Goal: Task Accomplishment & Management: Use online tool/utility

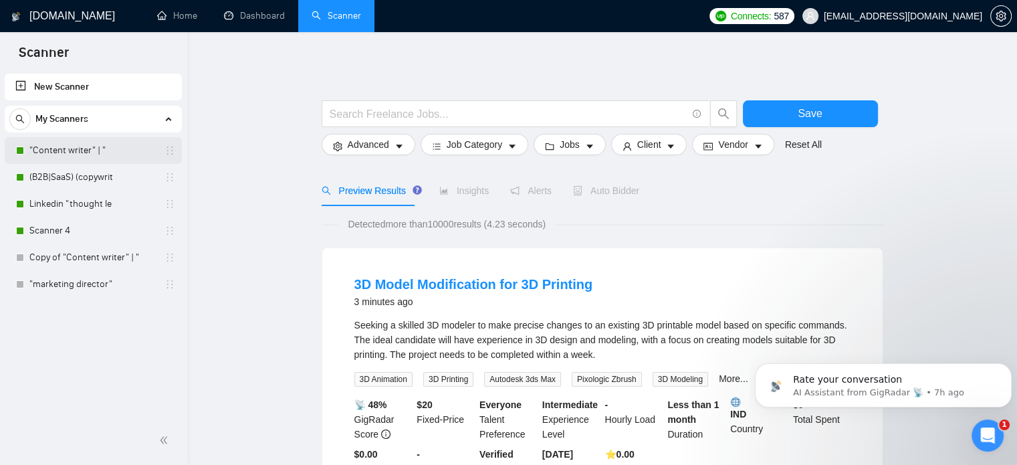
click at [110, 155] on link ""Content writer" | "" at bounding box center [92, 150] width 127 height 27
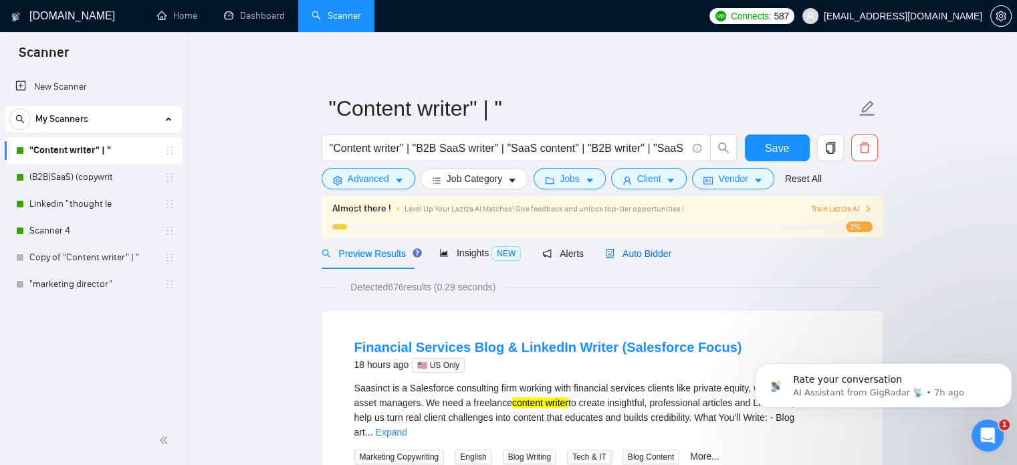
click at [633, 256] on span "Auto Bidder" at bounding box center [638, 253] width 66 height 11
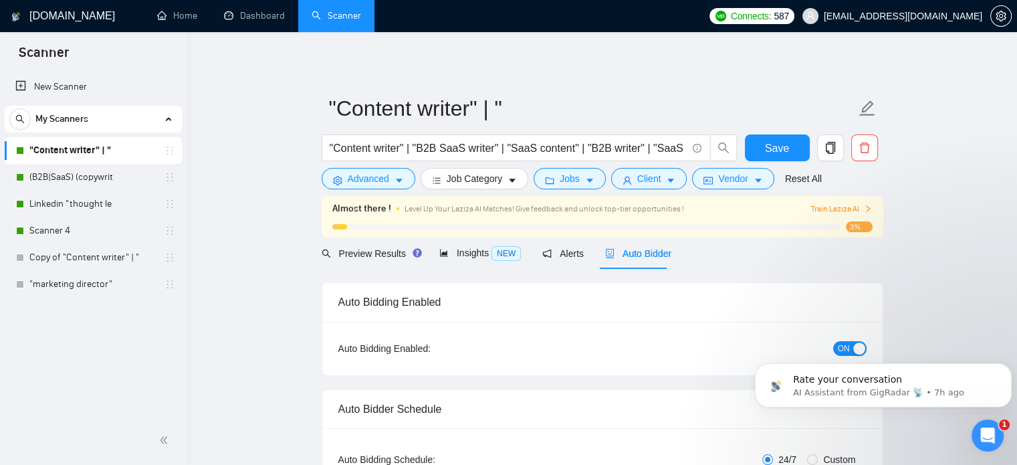
checkbox input "true"
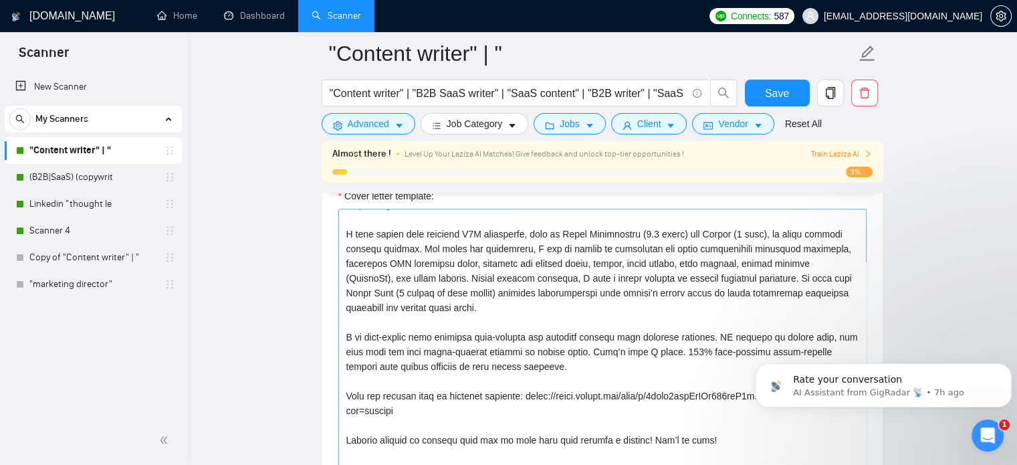
scroll to position [1472, 0]
click at [94, 173] on link "(B2B|SaaS) (copywrit" at bounding box center [92, 177] width 127 height 27
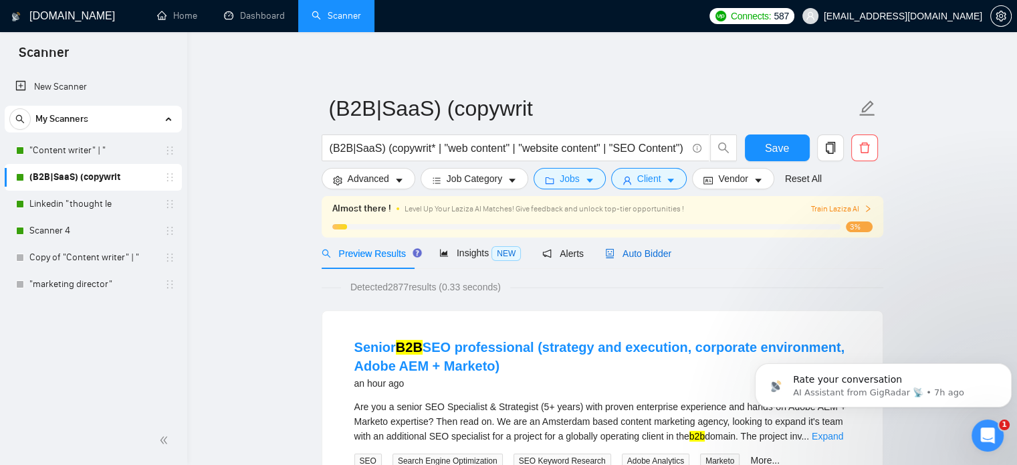
click at [637, 257] on span "Auto Bidder" at bounding box center [638, 253] width 66 height 11
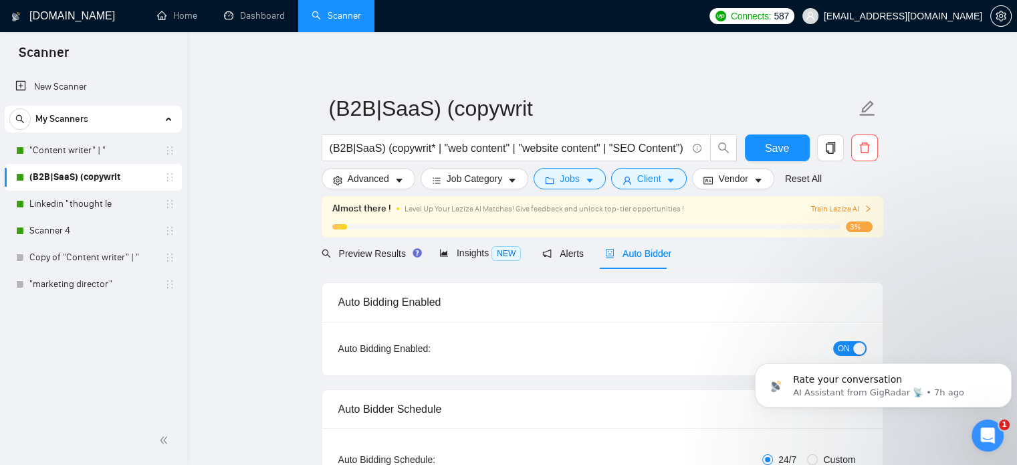
checkbox input "true"
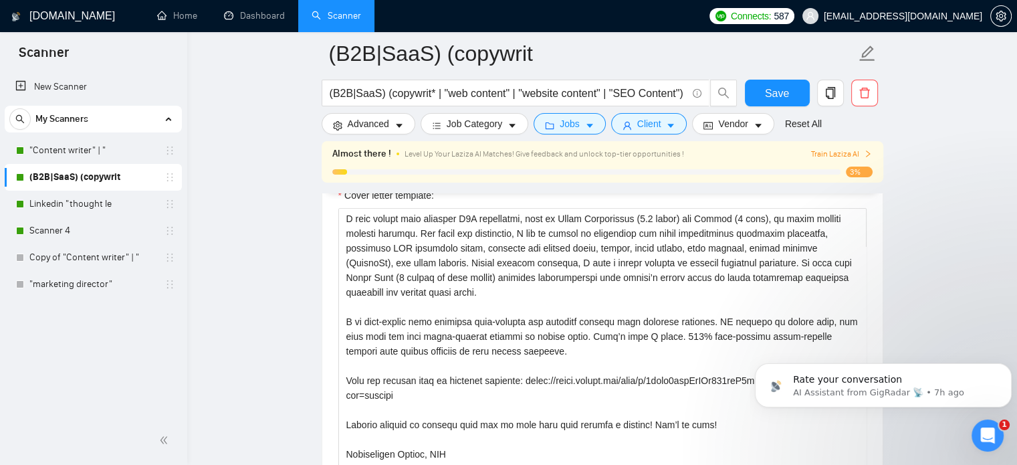
scroll to position [147, 0]
click at [118, 205] on link "Linkedin "thought le" at bounding box center [92, 204] width 127 height 27
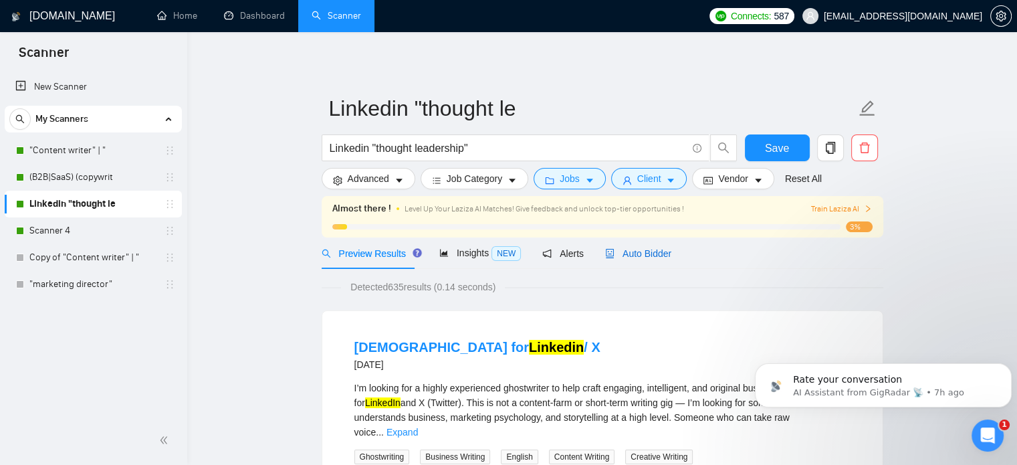
click at [626, 255] on span "Auto Bidder" at bounding box center [638, 253] width 66 height 11
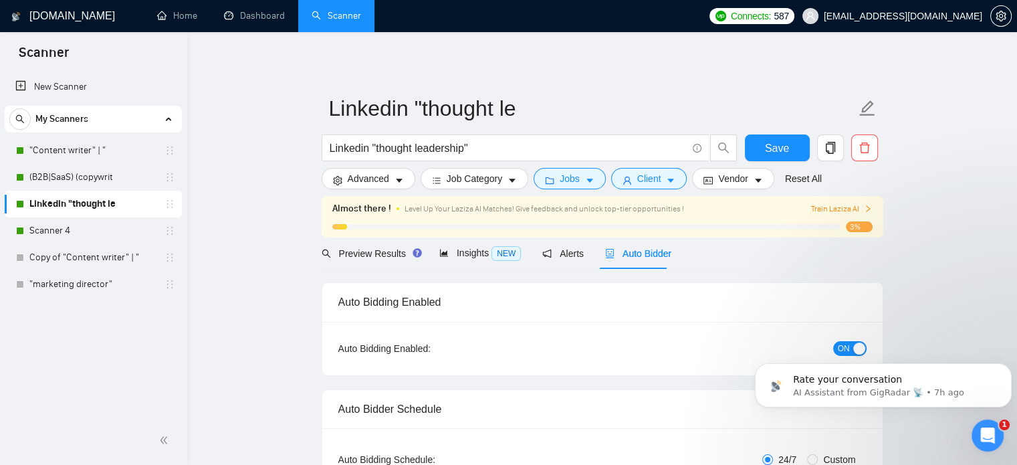
checkbox input "true"
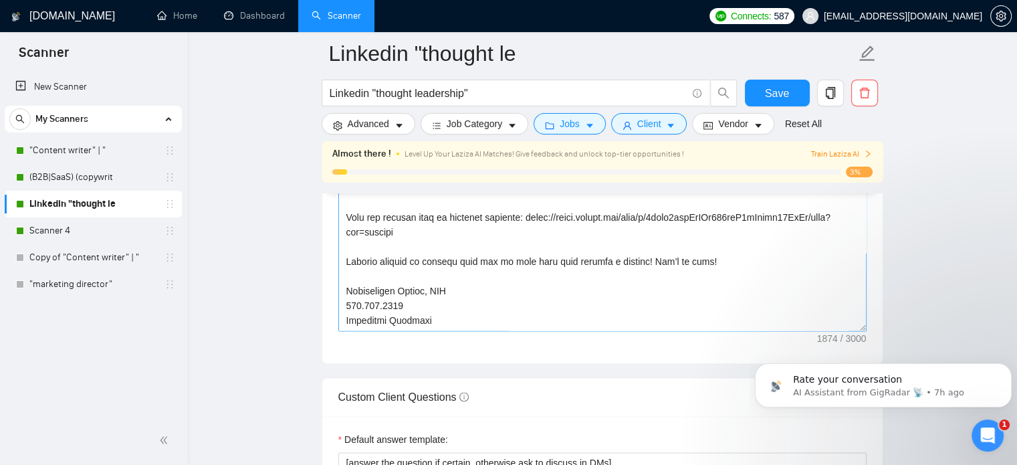
scroll to position [1672, 0]
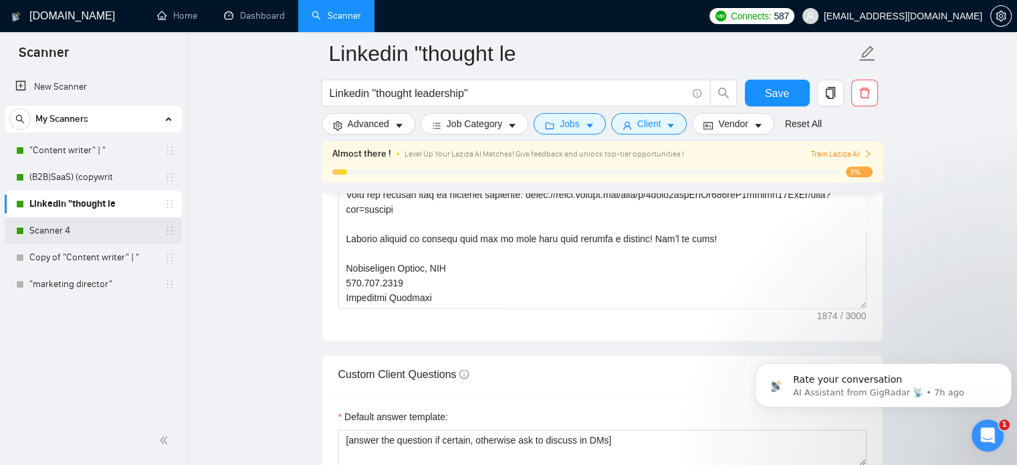
drag, startPoint x: 71, startPoint y: 233, endPoint x: 78, endPoint y: 235, distance: 7.0
click at [71, 233] on link "Scanner 4" at bounding box center [92, 230] width 127 height 27
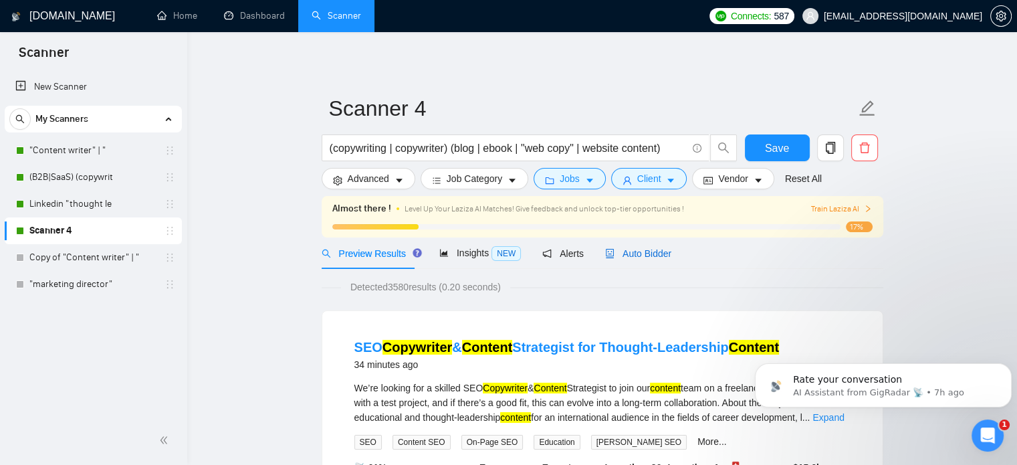
click at [638, 254] on span "Auto Bidder" at bounding box center [638, 253] width 66 height 11
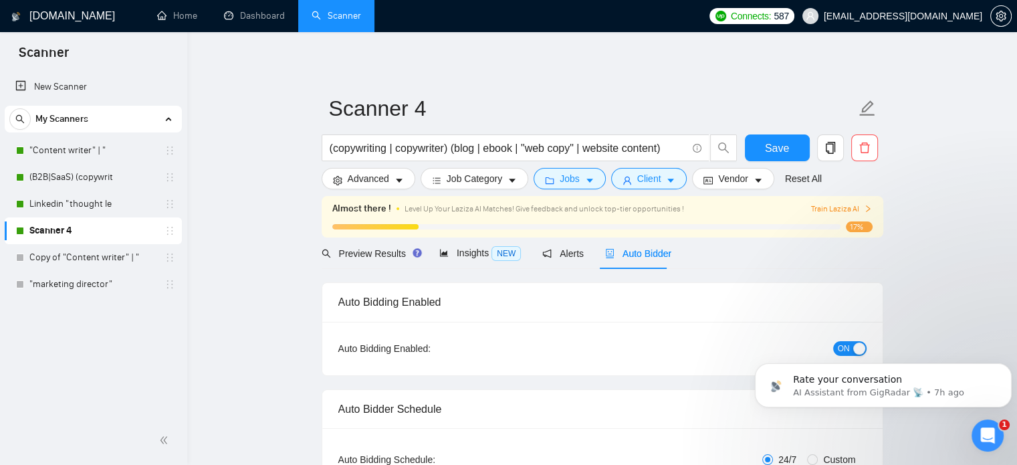
checkbox input "true"
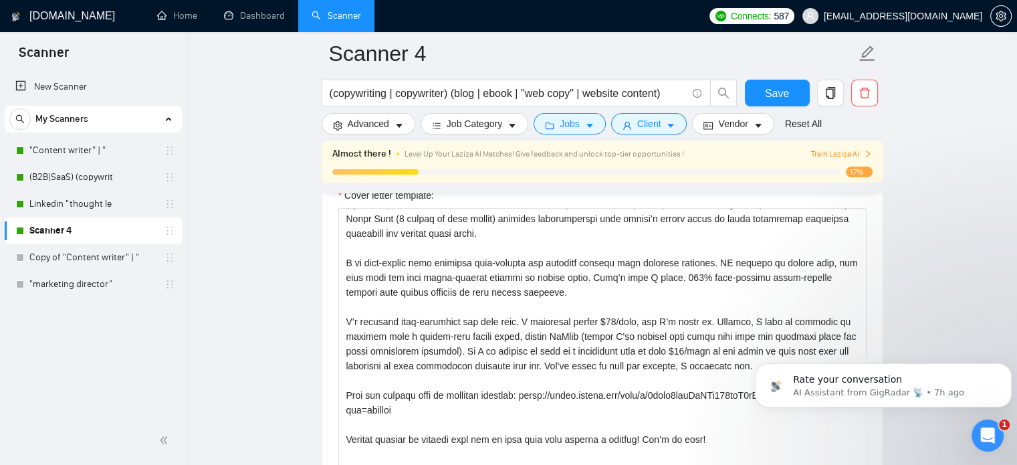
scroll to position [1472, 0]
click at [540, 330] on textarea "Cover letter template:" at bounding box center [602, 358] width 528 height 301
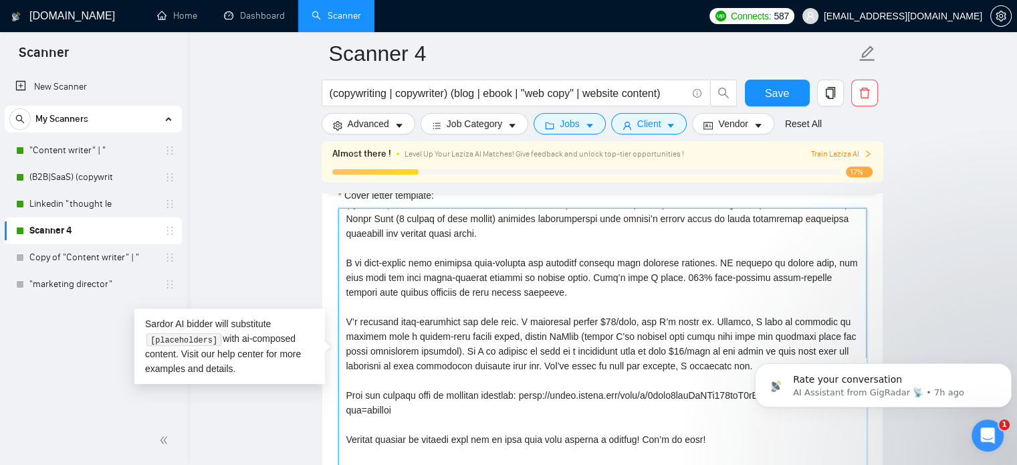
click at [540, 330] on textarea "Cover letter template:" at bounding box center [602, 358] width 528 height 301
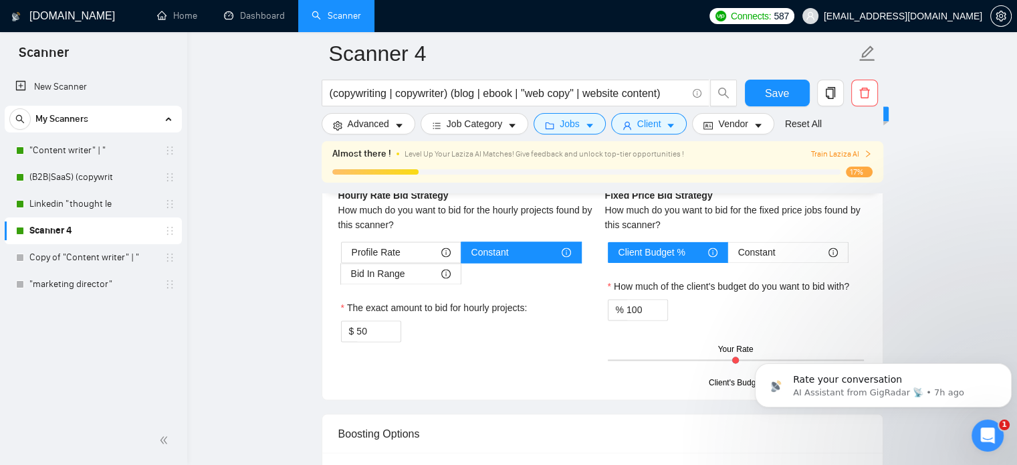
scroll to position [2140, 0]
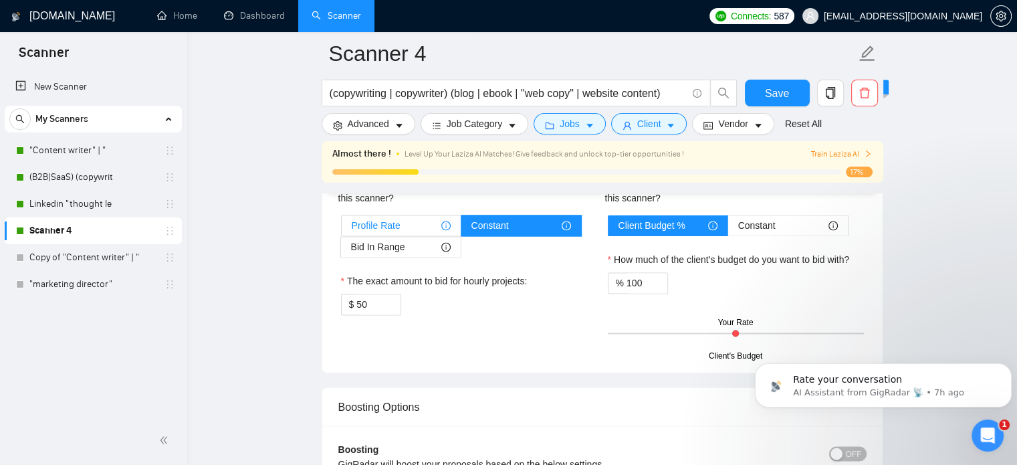
type textarea "[Write a personal greeting using the client's name or company name (if any is p…"
click at [400, 223] on div "Profile Rate" at bounding box center [401, 225] width 99 height 20
click at [342, 229] on input "Profile Rate" at bounding box center [342, 229] width 0 height 0
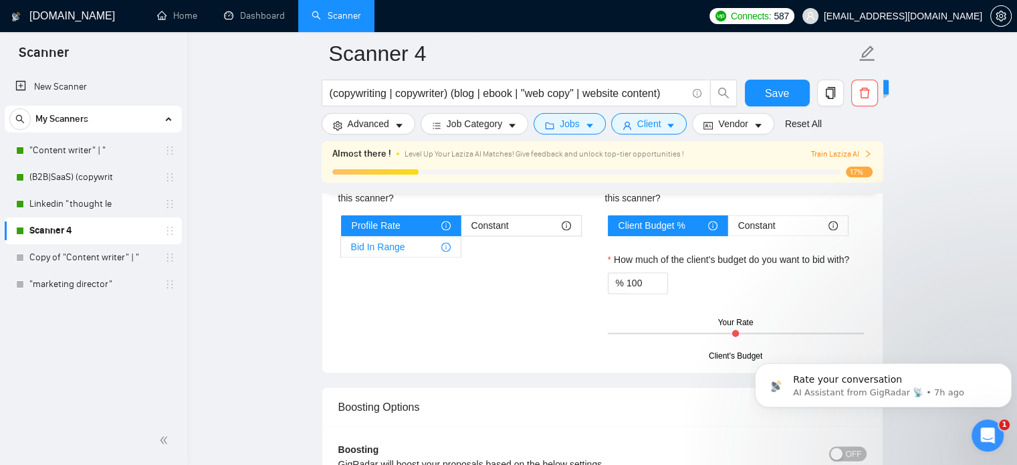
click at [403, 239] on div "Bid In Range" at bounding box center [401, 247] width 100 height 20
click at [341, 250] on input "Bid In Range" at bounding box center [341, 250] width 0 height 0
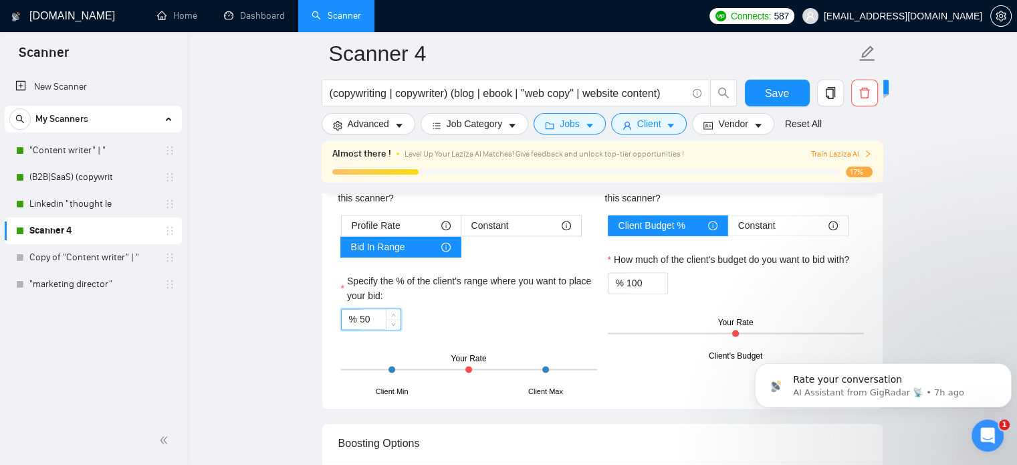
click at [381, 320] on input "50" at bounding box center [380, 319] width 41 height 20
drag, startPoint x: 380, startPoint y: 317, endPoint x: 356, endPoint y: 317, distance: 24.1
click at [356, 317] on div "% 50" at bounding box center [371, 318] width 60 height 21
click at [429, 311] on div "% 90" at bounding box center [469, 318] width 256 height 21
drag, startPoint x: 376, startPoint y: 318, endPoint x: 356, endPoint y: 318, distance: 20.1
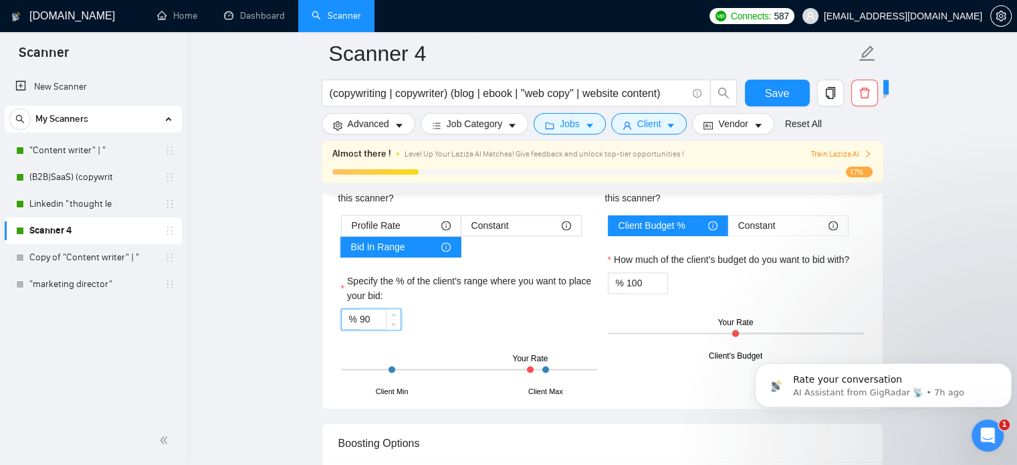
click at [356, 318] on div "% 90" at bounding box center [371, 318] width 60 height 21
type input "85"
click at [487, 310] on div "% 85" at bounding box center [469, 318] width 256 height 21
click at [781, 98] on span "Save" at bounding box center [777, 93] width 24 height 17
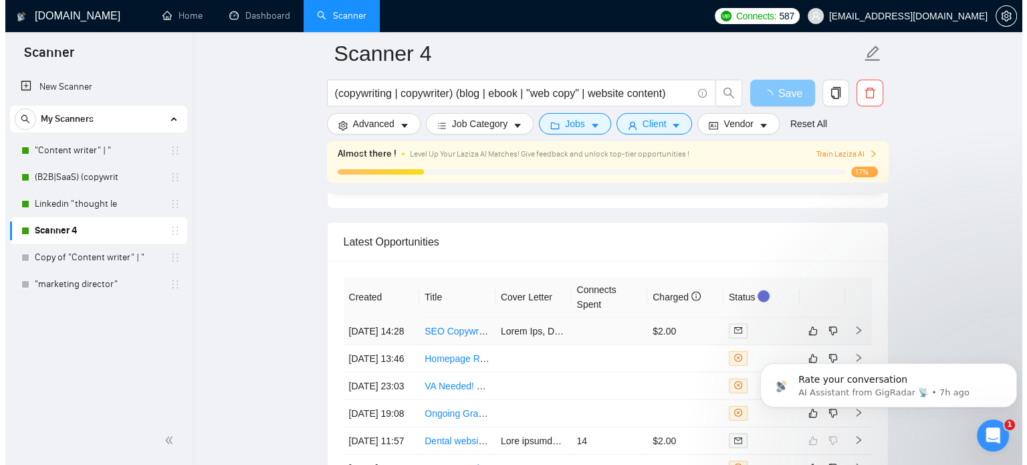
scroll to position [3478, 0]
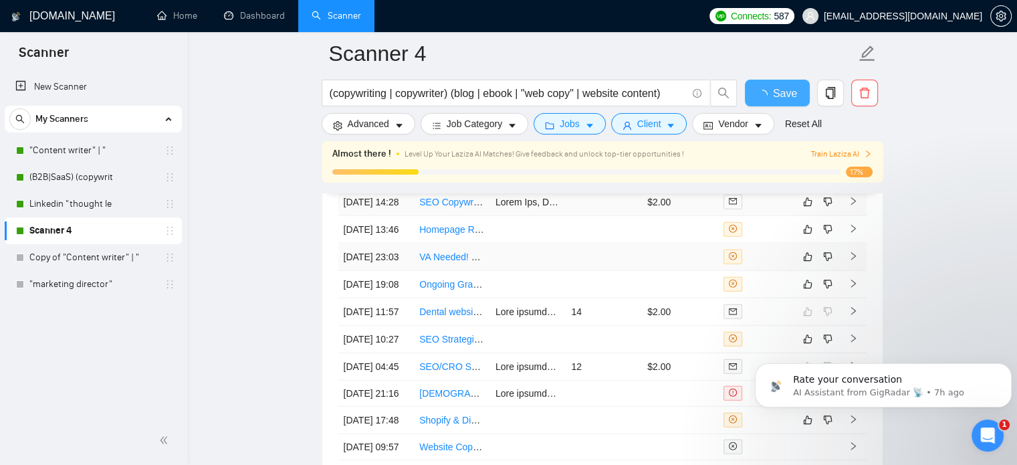
checkbox input "true"
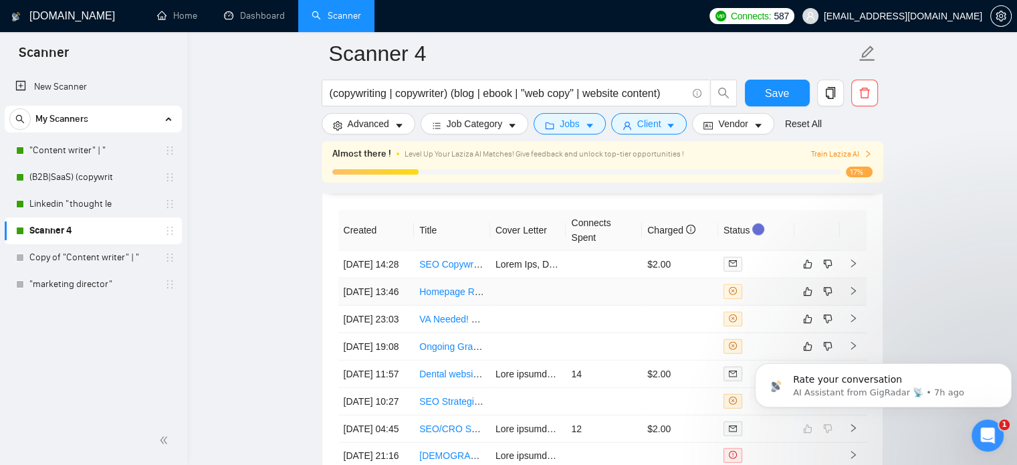
click at [441, 297] on link "Homepage Redesign with Thrive Themes (Wordpress)" at bounding box center [532, 291] width 226 height 11
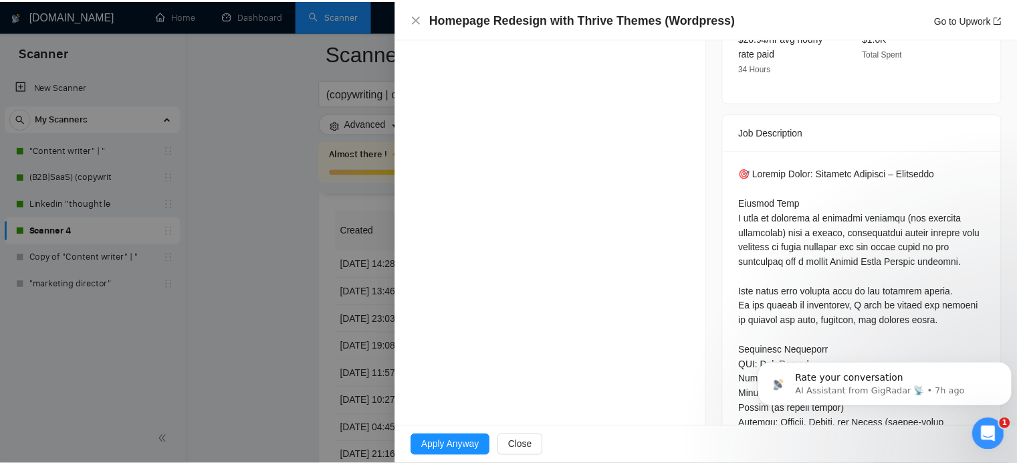
scroll to position [535, 0]
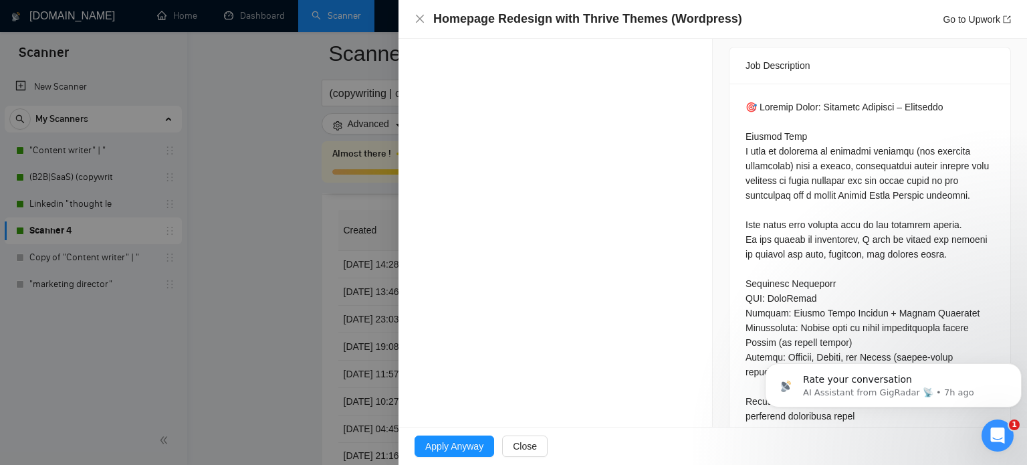
click at [413, 20] on div "Homepage Redesign with Thrive Themes (Wordpress) Go to Upwork" at bounding box center [713, 19] width 629 height 39
click at [415, 21] on icon "close" at bounding box center [420, 18] width 11 height 11
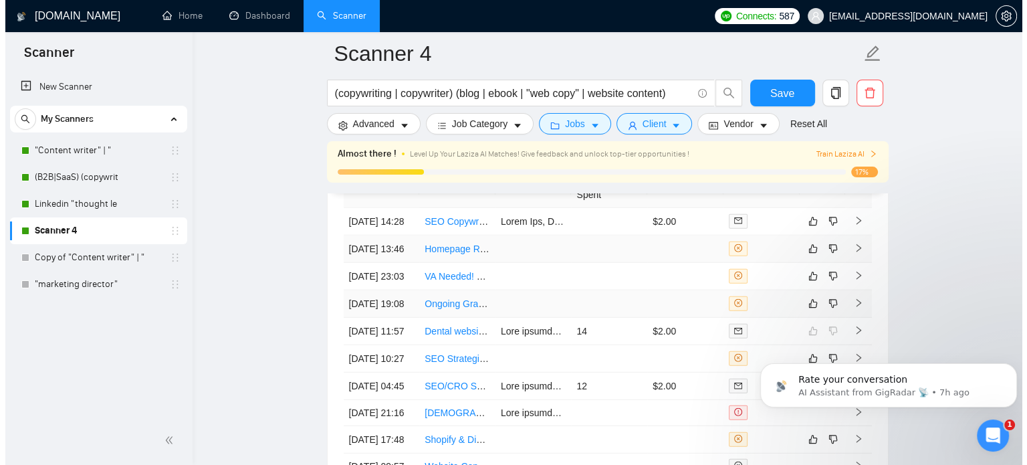
scroll to position [3545, 0]
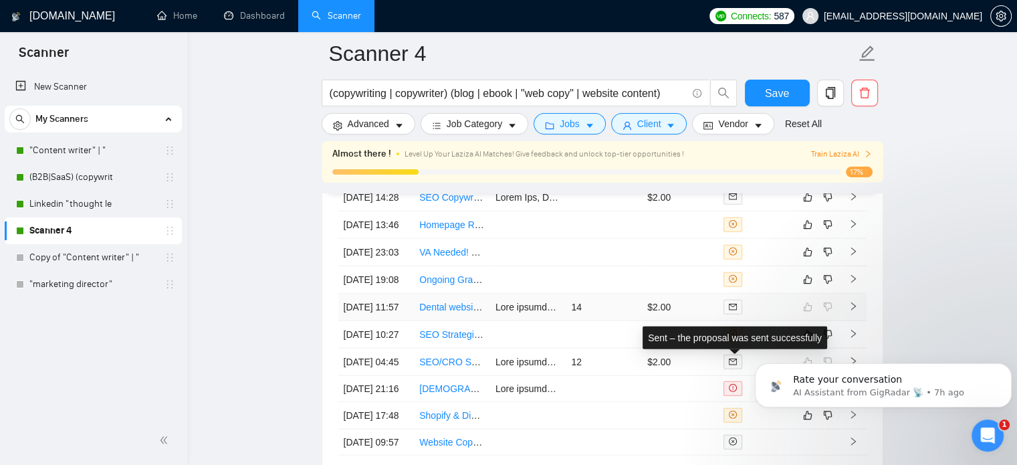
click at [731, 310] on icon "mail" at bounding box center [733, 307] width 8 height 6
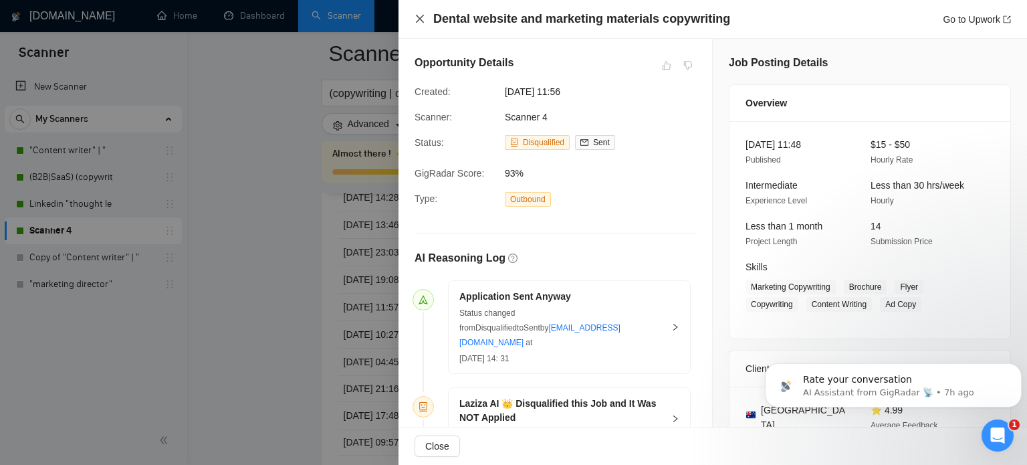
drag, startPoint x: 417, startPoint y: 15, endPoint x: 629, endPoint y: 172, distance: 263.5
click at [417, 15] on icon "close" at bounding box center [420, 18] width 11 height 11
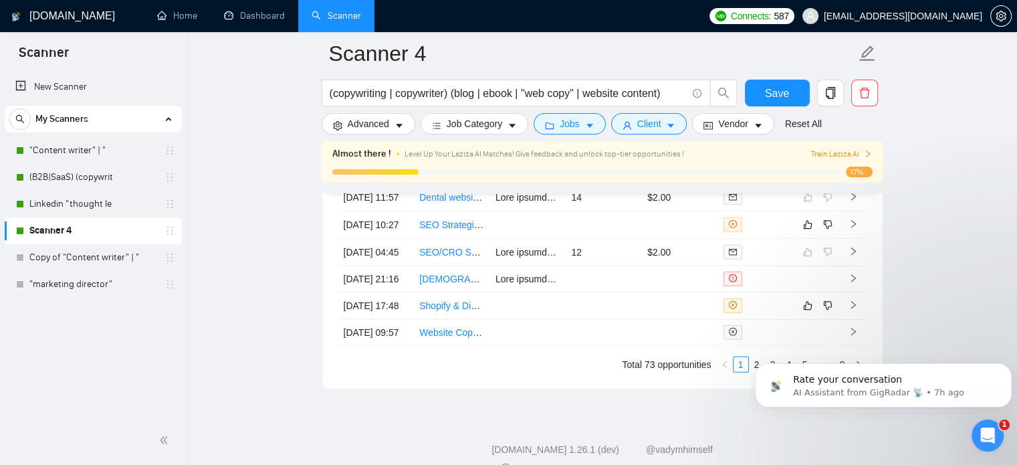
scroll to position [3679, 0]
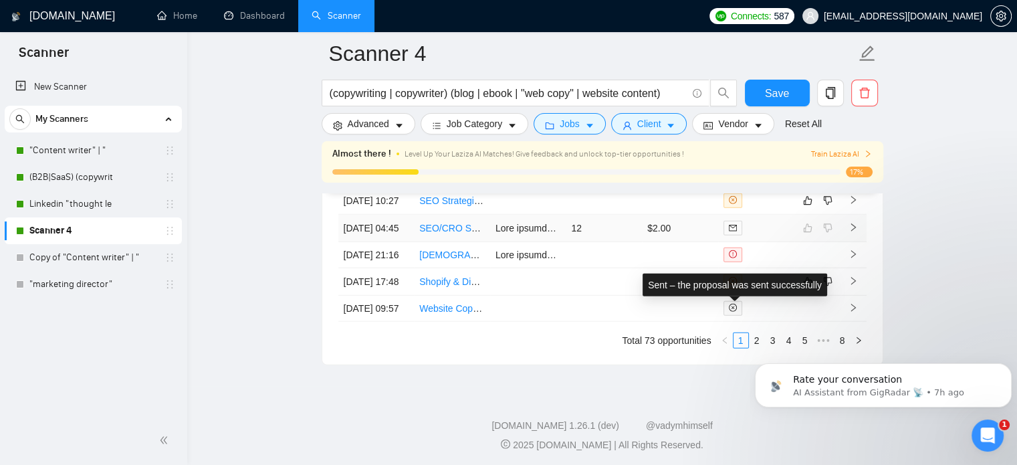
click at [729, 231] on icon "mail" at bounding box center [733, 228] width 8 height 6
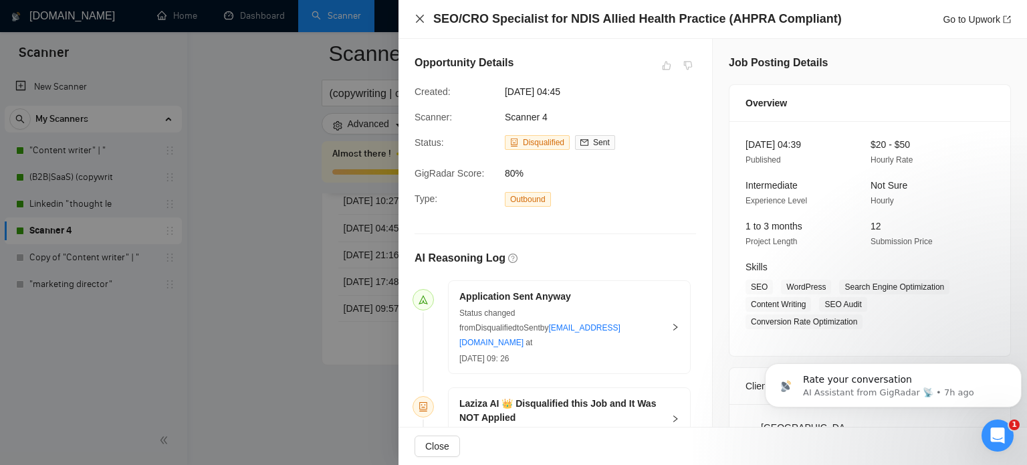
click at [417, 18] on icon "close" at bounding box center [420, 18] width 11 height 11
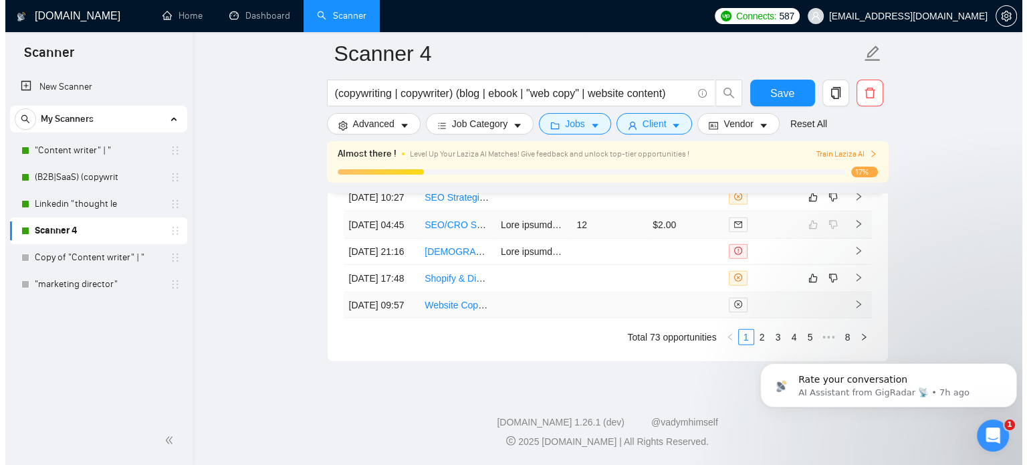
scroll to position [3811, 0]
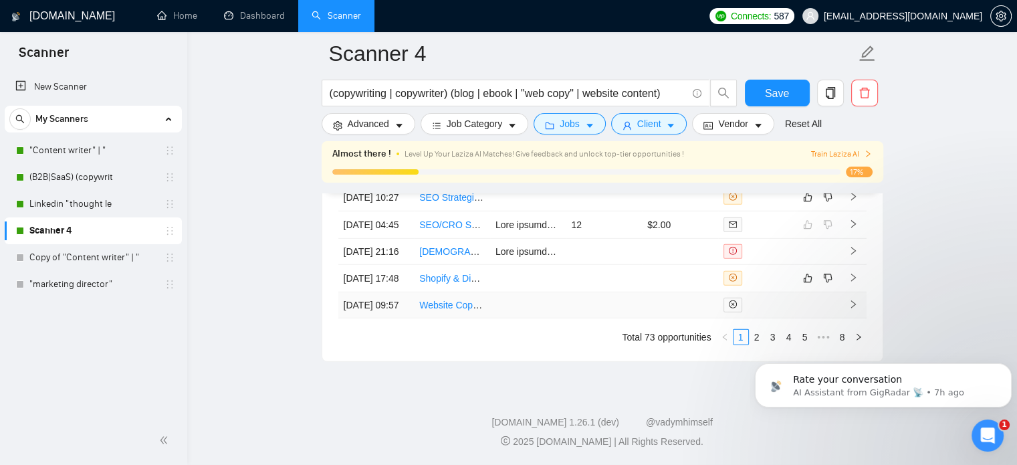
click at [458, 300] on link "Website Copywriter Needed for B2B Finance Services Firm" at bounding box center [542, 305] width 246 height 11
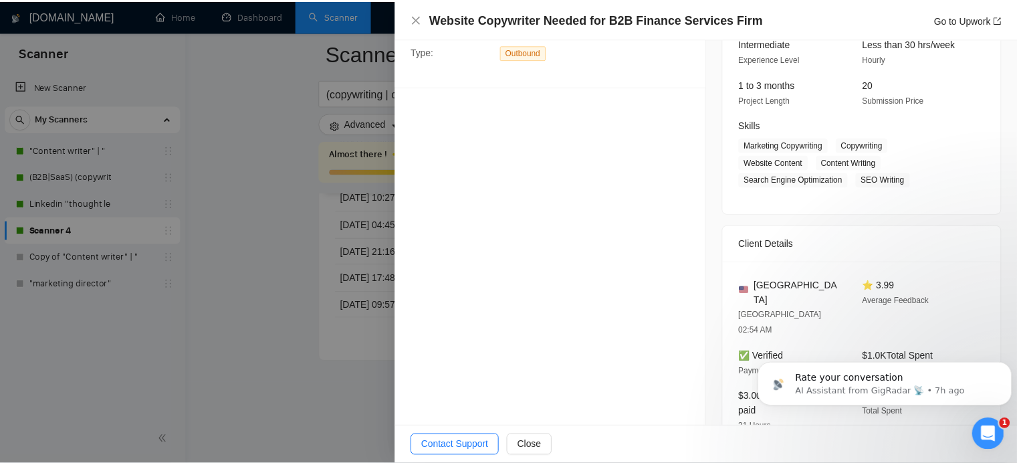
scroll to position [268, 0]
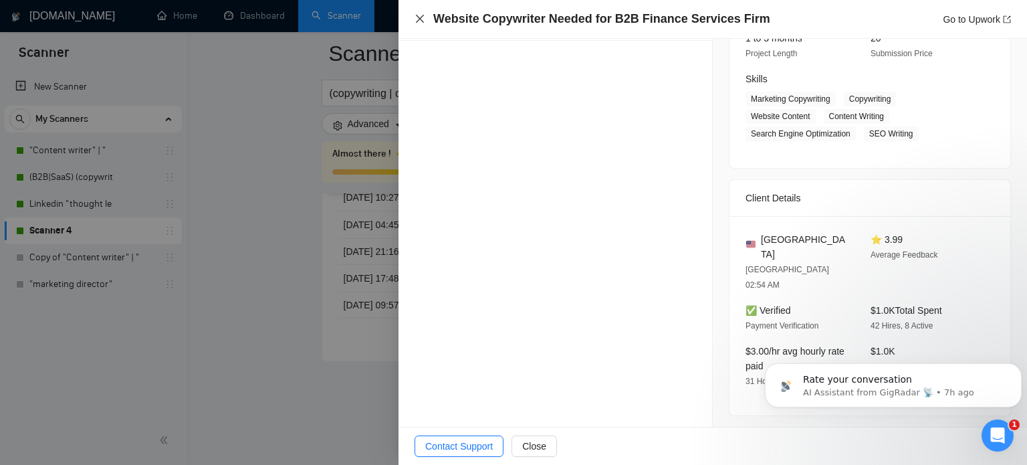
click at [419, 22] on icon "close" at bounding box center [420, 18] width 11 height 11
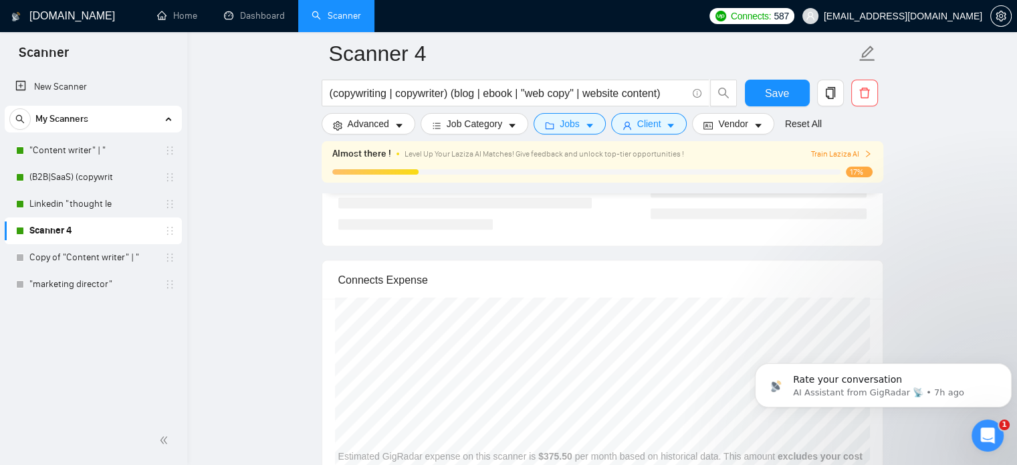
scroll to position [2674, 0]
